Goal: Information Seeking & Learning: Learn about a topic

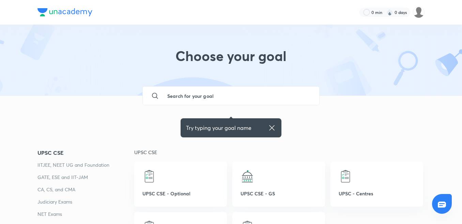
click at [271, 129] on icon at bounding box center [272, 128] width 8 height 8
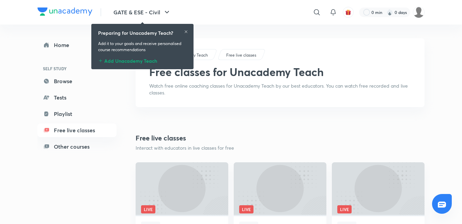
click at [186, 31] on icon at bounding box center [186, 31] width 3 height 3
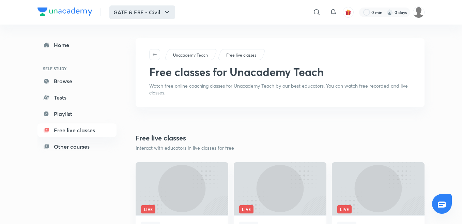
click at [144, 16] on button "GATE & ESE - Civil" at bounding box center [142, 12] width 66 height 14
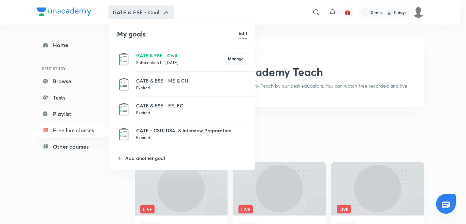
click at [139, 59] on p "GATE & ESE - Civil" at bounding box center [180, 55] width 88 height 7
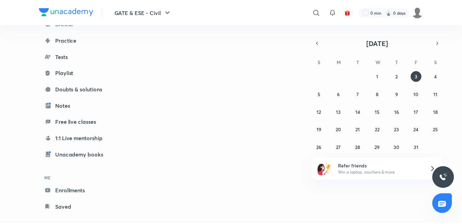
scroll to position [66, 0]
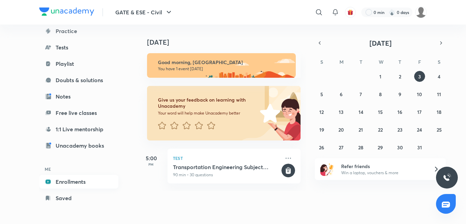
click at [80, 179] on link "Enrollments" at bounding box center [78, 182] width 79 height 14
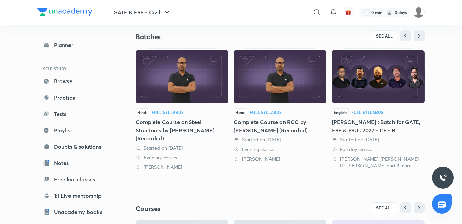
scroll to position [68, 0]
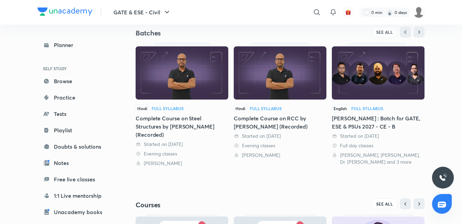
click at [186, 137] on div "Complete Course on Steel Structures by [PERSON_NAME] (Recorded)" at bounding box center [182, 126] width 93 height 25
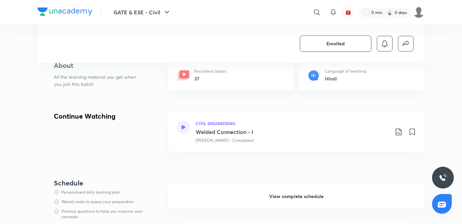
scroll to position [171, 0]
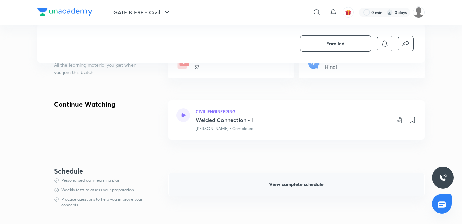
click at [289, 185] on span "View complete schedule" at bounding box center [296, 184] width 55 height 7
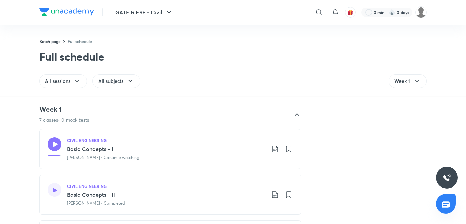
click at [293, 118] on icon at bounding box center [297, 114] width 8 height 8
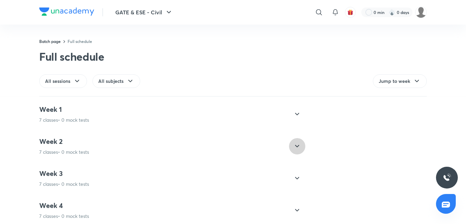
click at [295, 146] on icon at bounding box center [297, 146] width 8 height 8
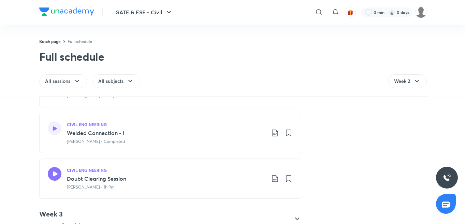
scroll to position [313, 0]
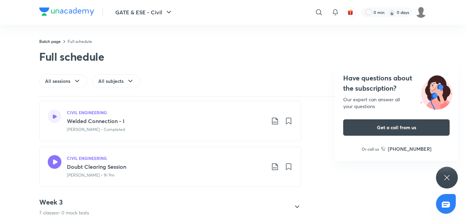
click at [53, 116] on icon at bounding box center [55, 116] width 4 height 4
